Goal: Task Accomplishment & Management: Use online tool/utility

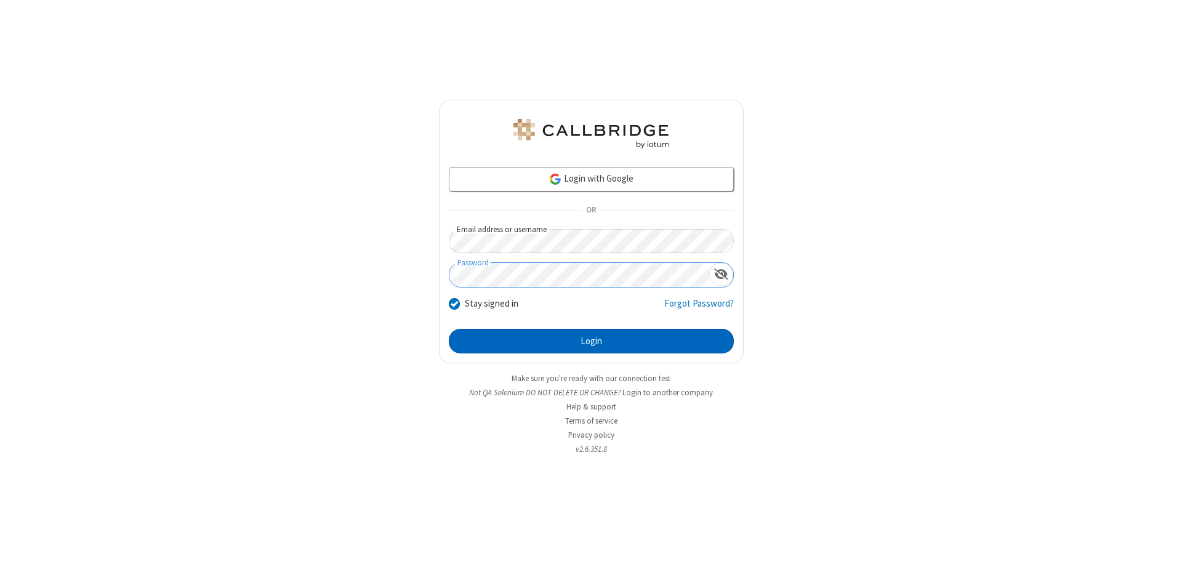
click at [591, 341] on button "Login" at bounding box center [591, 341] width 285 height 25
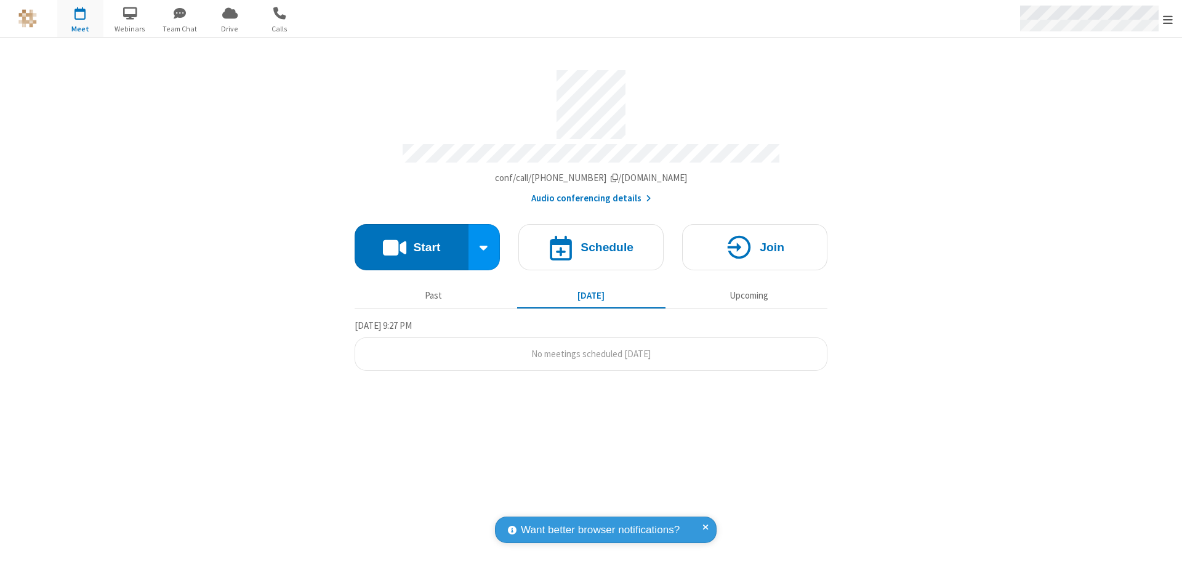
click at [1168, 19] on span "Open menu" at bounding box center [1168, 20] width 10 height 12
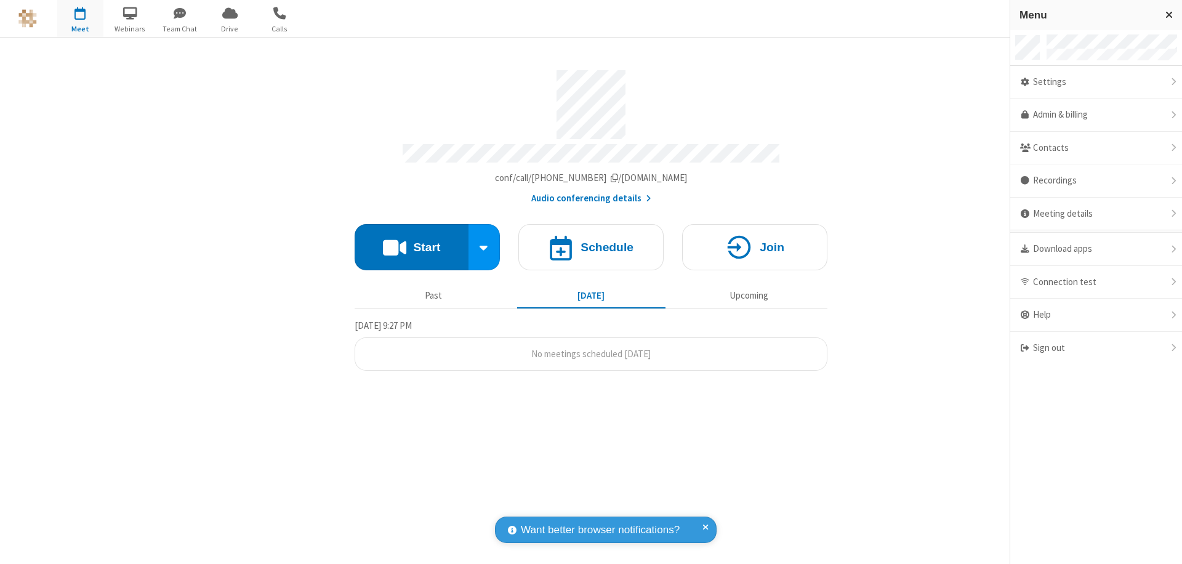
click at [80, 18] on span "button" at bounding box center [80, 12] width 46 height 21
click at [591, 241] on h4 "Schedule" at bounding box center [607, 247] width 53 height 12
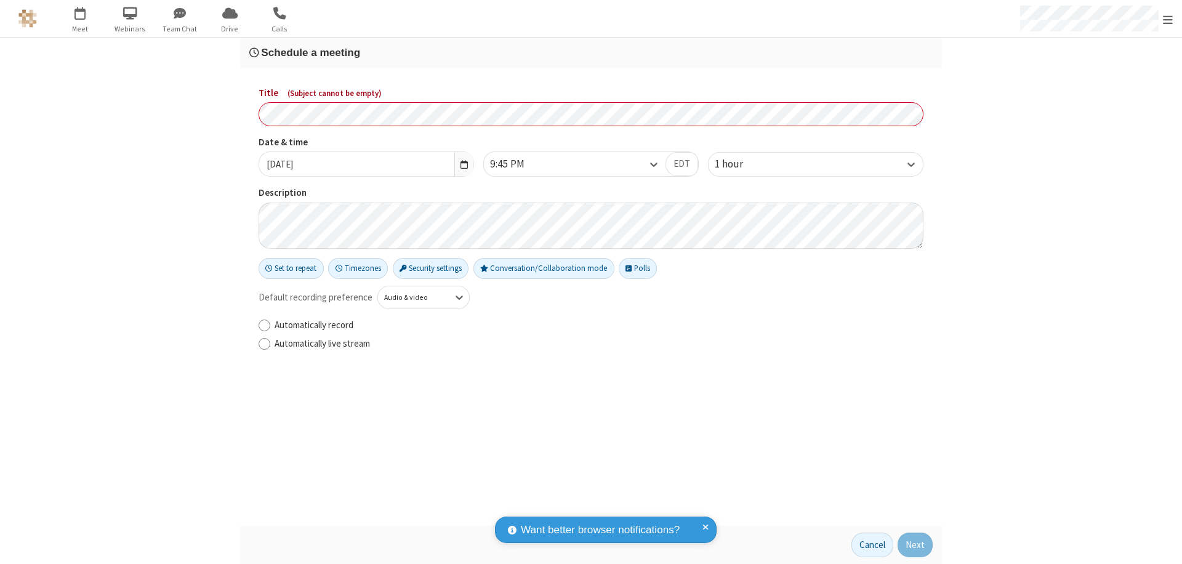
click at [591, 52] on h3 "Schedule a meeting" at bounding box center [590, 53] width 683 height 12
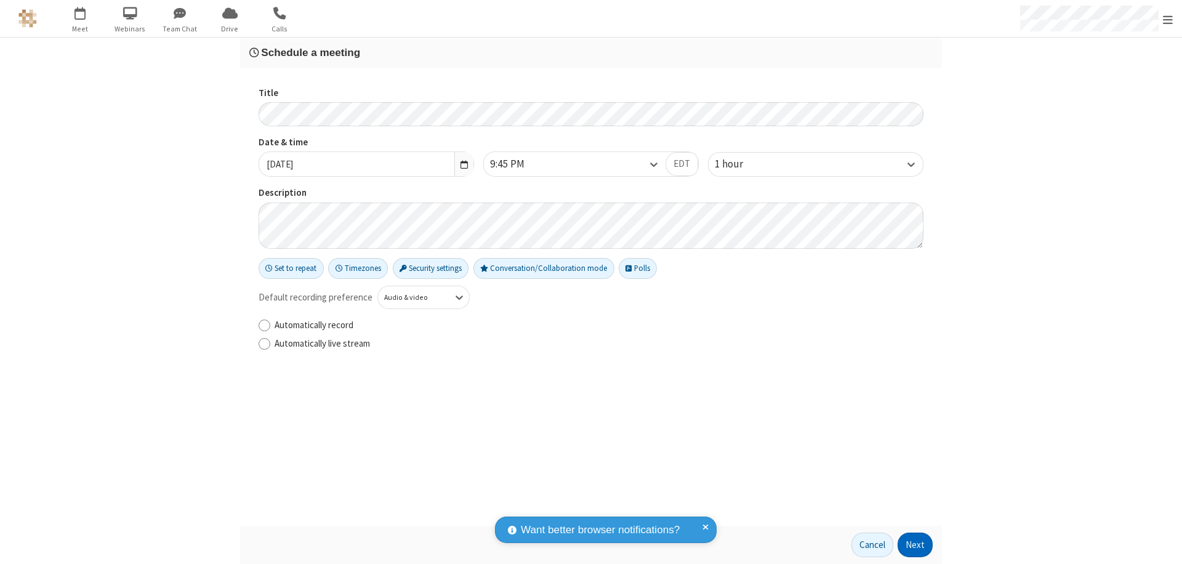
click at [916, 545] on button "Next" at bounding box center [915, 545] width 35 height 25
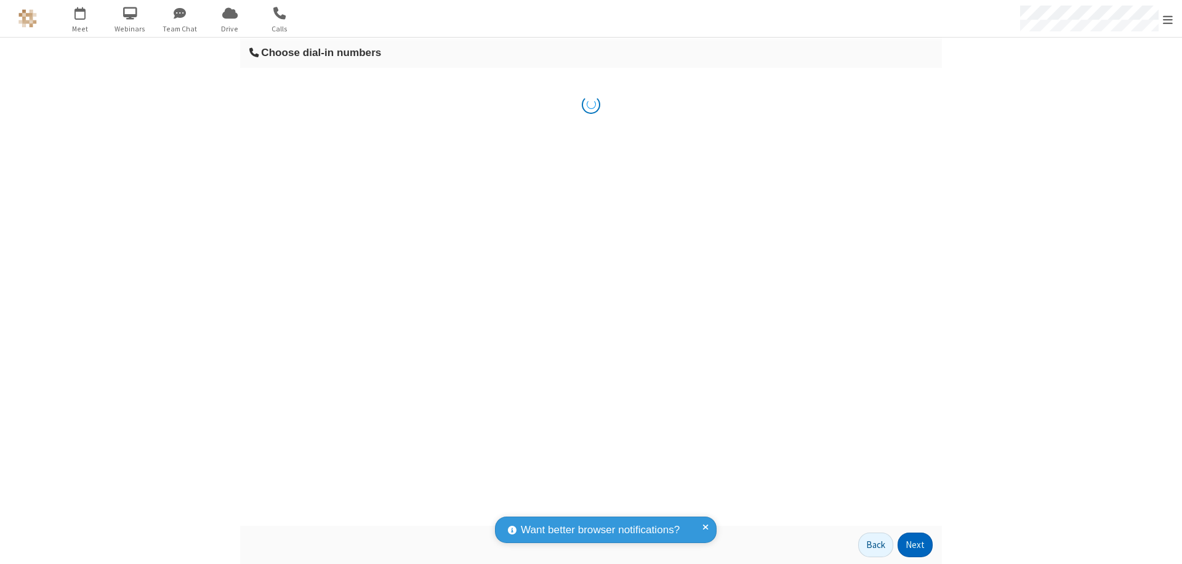
click at [916, 545] on button "Next" at bounding box center [915, 545] width 35 height 25
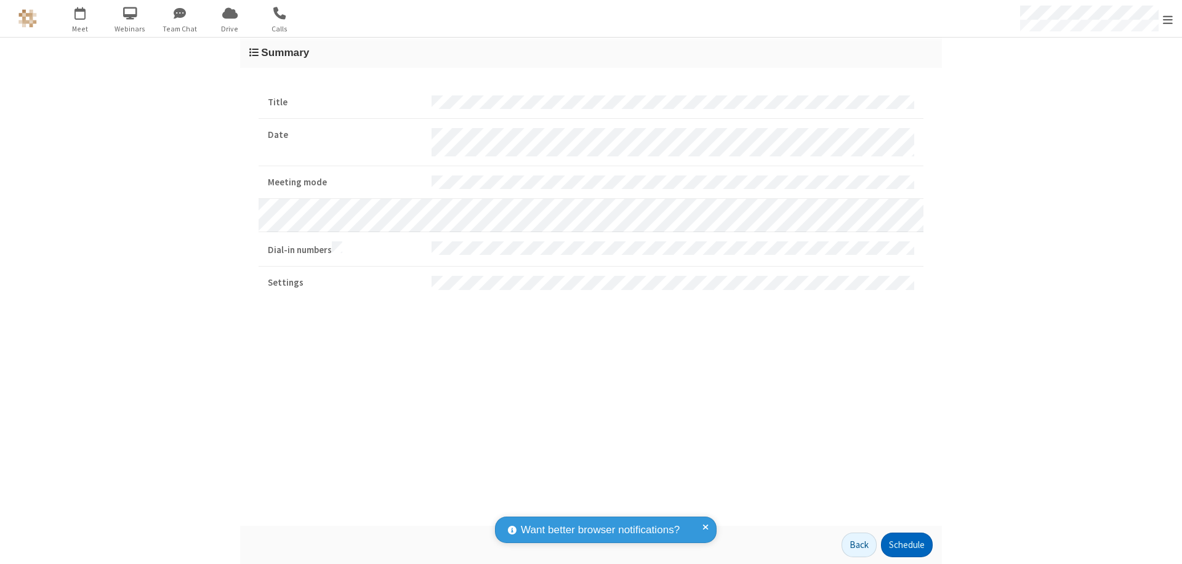
click at [906, 545] on button "Schedule" at bounding box center [907, 545] width 52 height 25
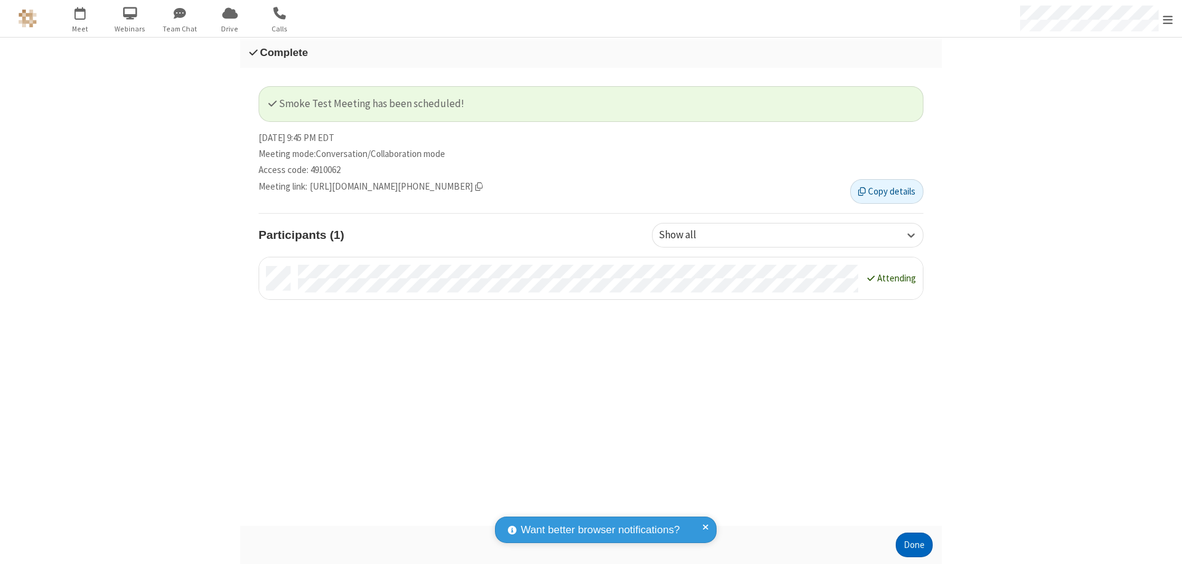
click at [914, 545] on button "Done" at bounding box center [914, 545] width 37 height 25
